Goal: Task Accomplishment & Management: Use online tool/utility

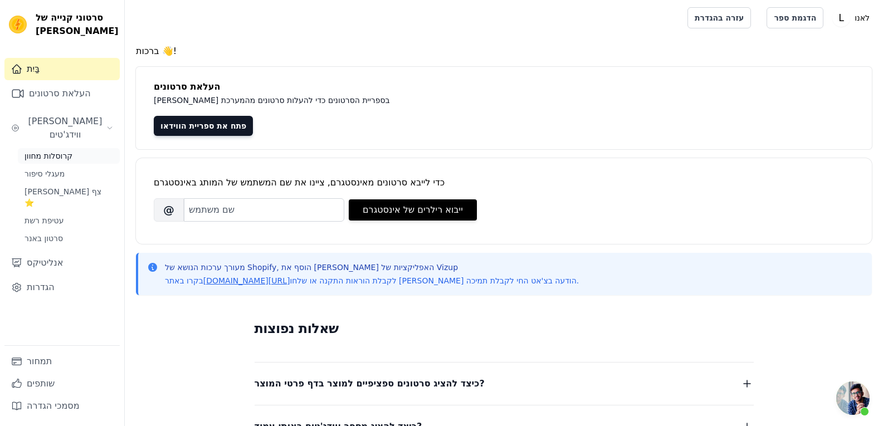
click at [57, 152] on font "קרוסלות מחוון" at bounding box center [49, 156] width 48 height 9
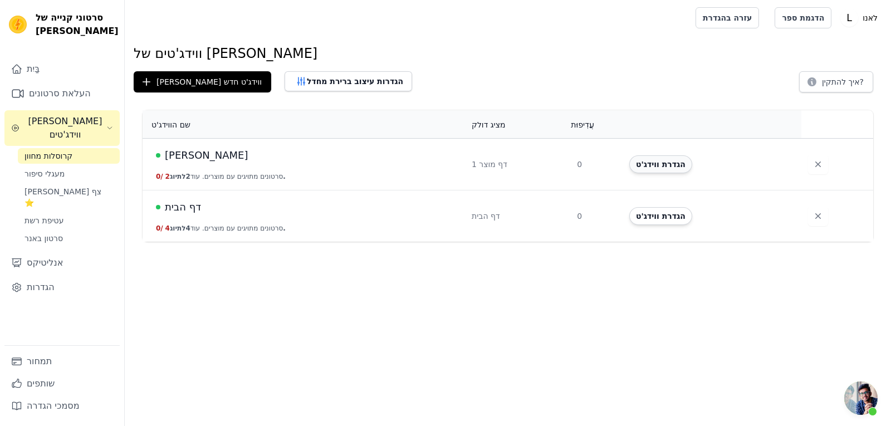
click at [674, 168] on font "הגדרת ווידג'ט" at bounding box center [661, 164] width 50 height 9
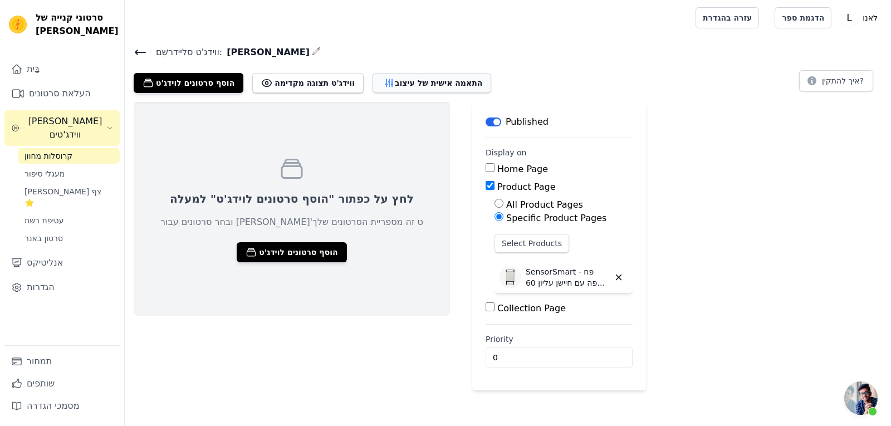
click at [438, 79] on font "התאמה אישית של עיצוב" at bounding box center [438, 83] width 87 height 9
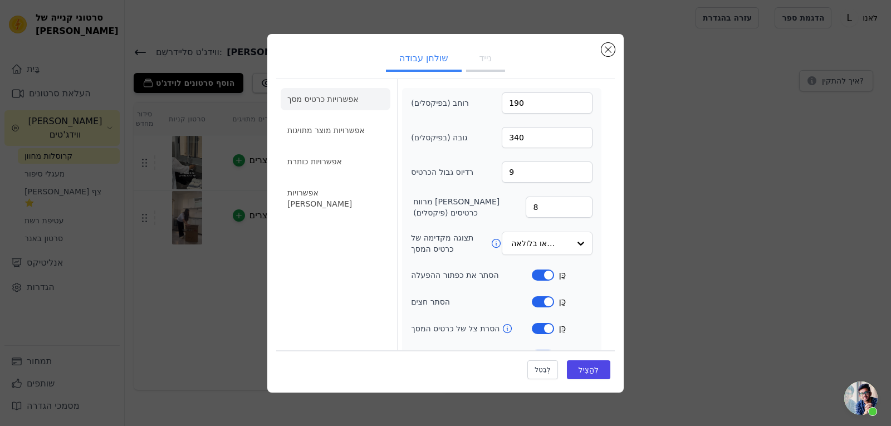
click at [480, 57] on font "נייד" at bounding box center [486, 58] width 12 height 11
click at [516, 102] on input "190" at bounding box center [547, 102] width 91 height 21
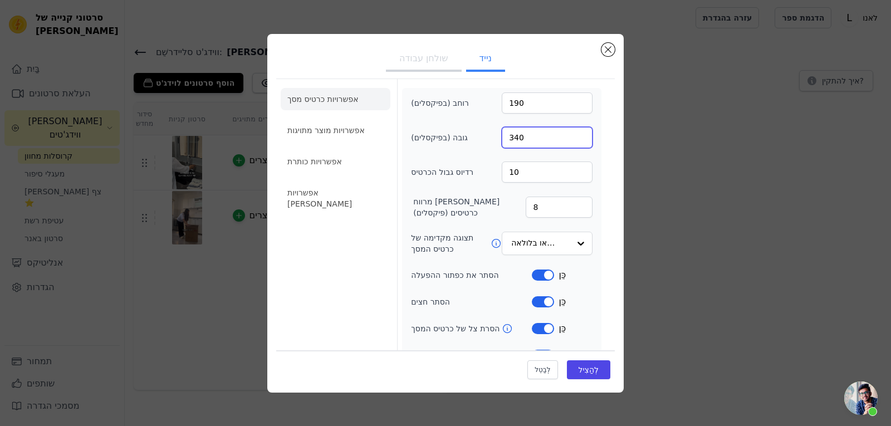
click at [515, 142] on input "340" at bounding box center [547, 137] width 91 height 21
